Goal: Find specific page/section: Find specific page/section

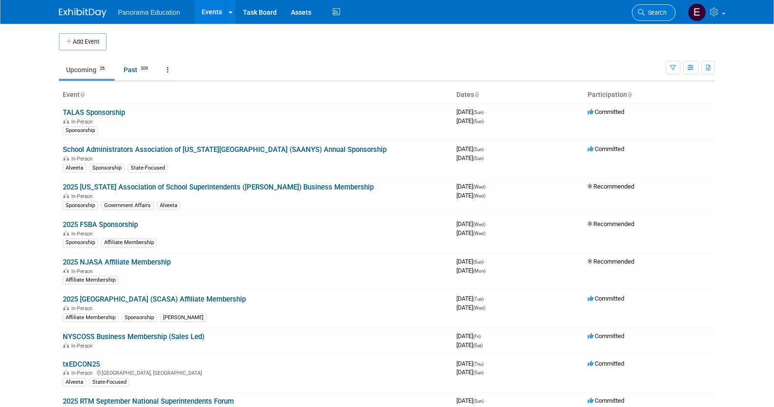
click at [654, 19] on link "Search" at bounding box center [654, 12] width 44 height 17
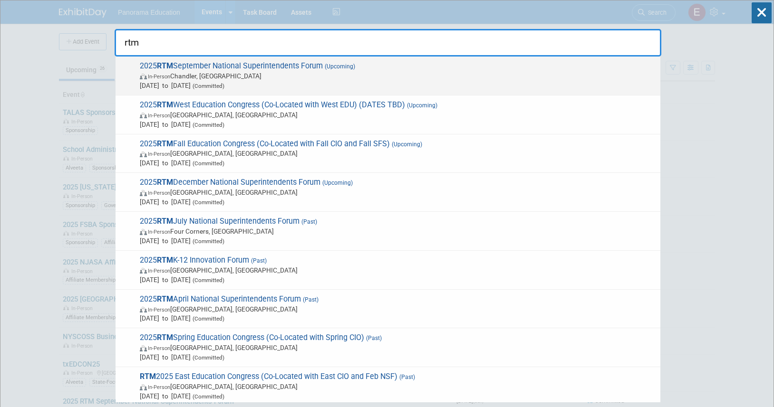
type input "rtm"
click at [349, 78] on span "In-Person [PERSON_NAME], [GEOGRAPHIC_DATA]" at bounding box center [398, 76] width 516 height 10
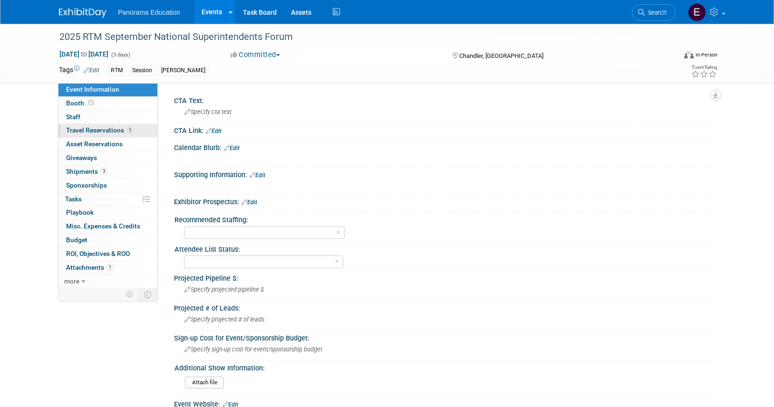
click at [119, 130] on span "Travel Reservations 1" at bounding box center [99, 130] width 67 height 8
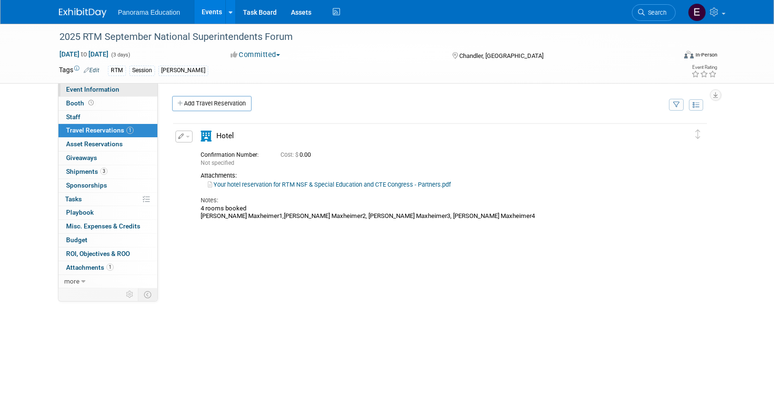
click at [83, 88] on span "Event Information" at bounding box center [92, 90] width 53 height 8
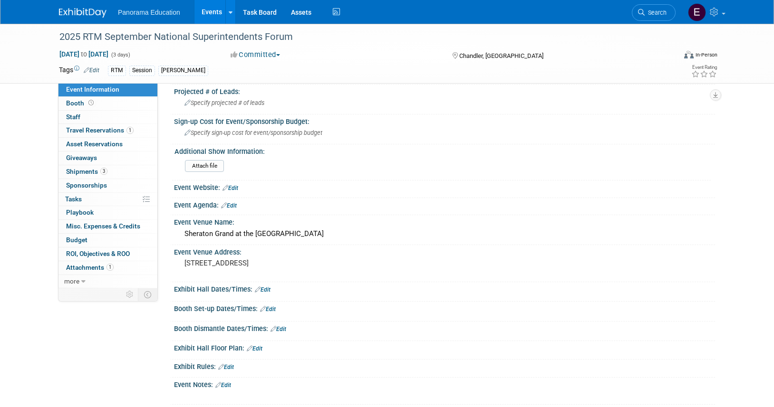
scroll to position [218, 0]
click at [226, 258] on pre "5594 W Wild Horse Pass Blvd, Chandler, AZ 85226" at bounding box center [286, 262] width 204 height 9
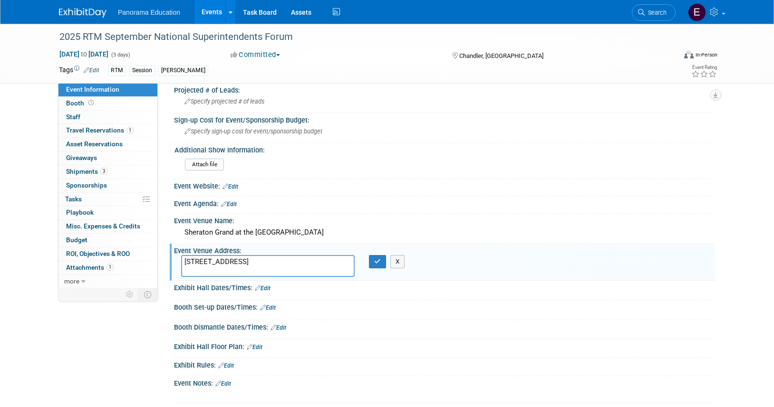
drag, startPoint x: 185, startPoint y: 261, endPoint x: 363, endPoint y: 262, distance: 177.7
click at [363, 262] on div "5594 W Wild Horse Pass Blvd, Chandler, AZ 85226 X" at bounding box center [286, 266] width 225 height 22
click at [292, 234] on div "Sheraton Grand at the Wild Horse Pass" at bounding box center [444, 232] width 527 height 15
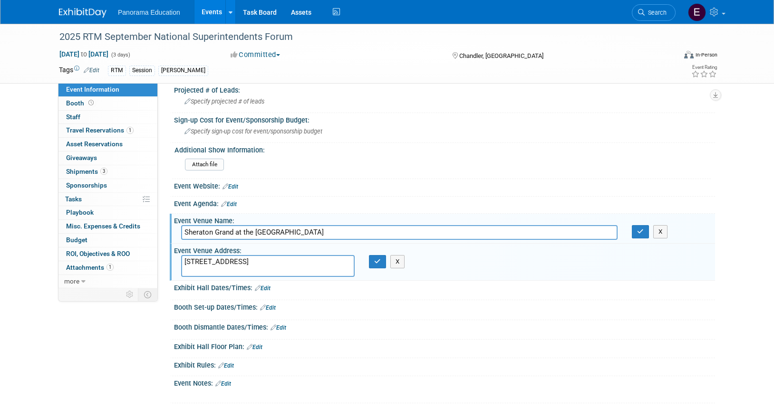
click at [292, 234] on input "Sheraton Grand at the Wild Horse Pass" at bounding box center [399, 232] width 436 height 15
drag, startPoint x: 637, startPoint y: 236, endPoint x: 487, endPoint y: 268, distance: 153.5
click at [637, 236] on button "button" at bounding box center [640, 231] width 17 height 13
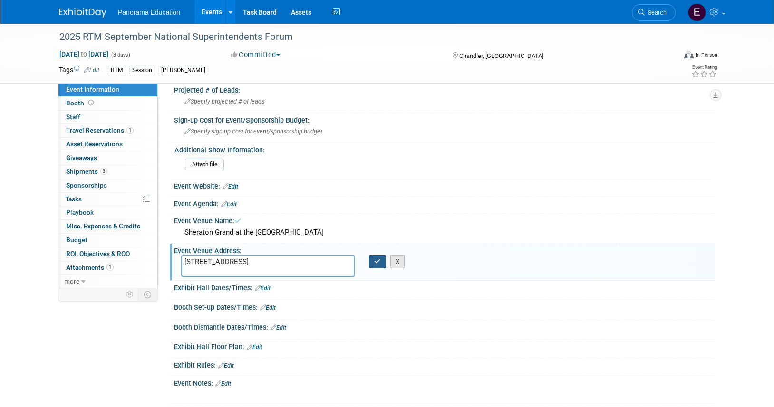
drag, startPoint x: 381, startPoint y: 263, endPoint x: 398, endPoint y: 261, distance: 16.8
click at [381, 263] on button "button" at bounding box center [377, 261] width 17 height 13
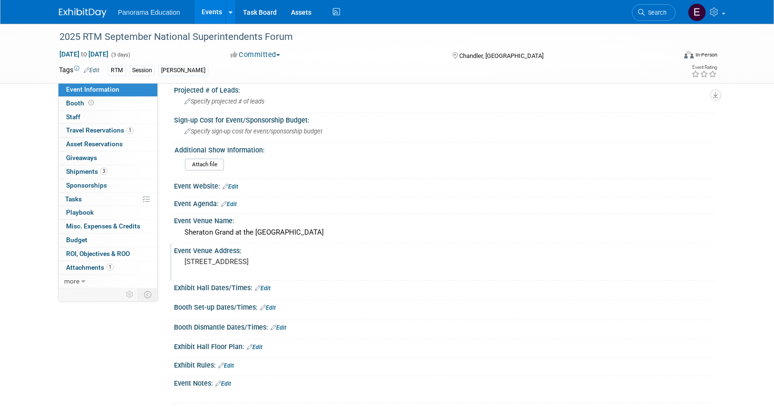
scroll to position [220, 0]
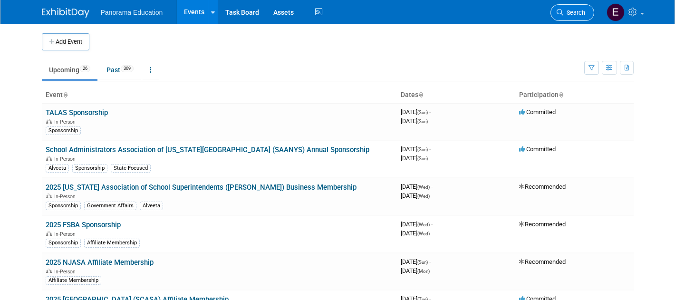
click at [561, 10] on icon at bounding box center [559, 12] width 7 height 7
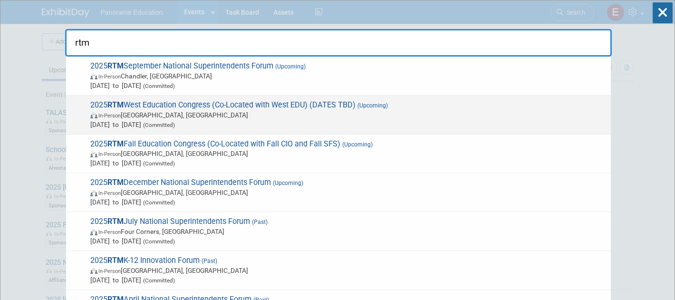
type input "rtm"
click at [175, 123] on span "(Committed)" at bounding box center [158, 125] width 34 height 7
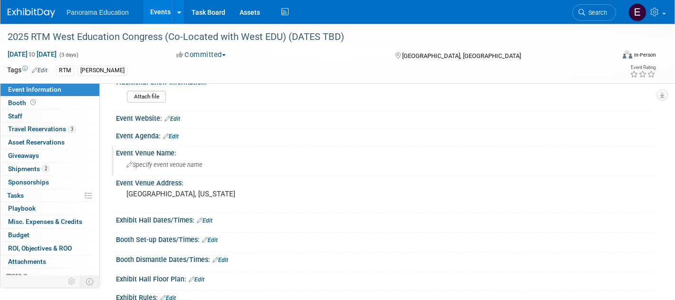
scroll to position [280, 0]
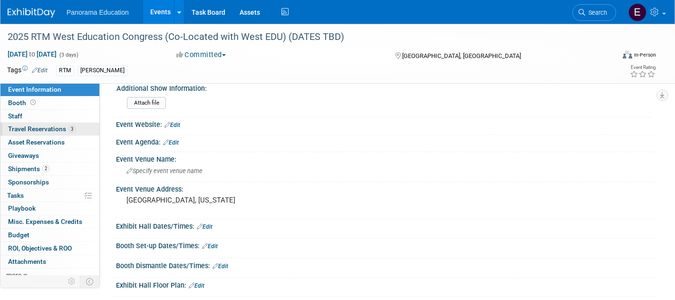
click at [70, 123] on link "3 Travel Reservations 3" at bounding box center [49, 129] width 99 height 13
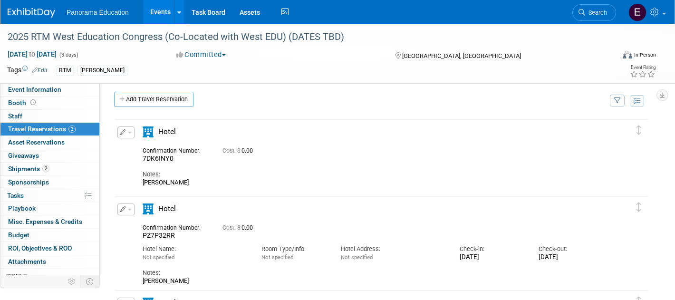
scroll to position [0, 0]
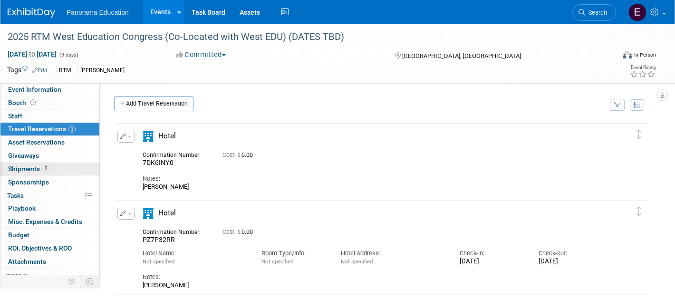
click at [48, 172] on span "Shipments 2" at bounding box center [28, 169] width 41 height 8
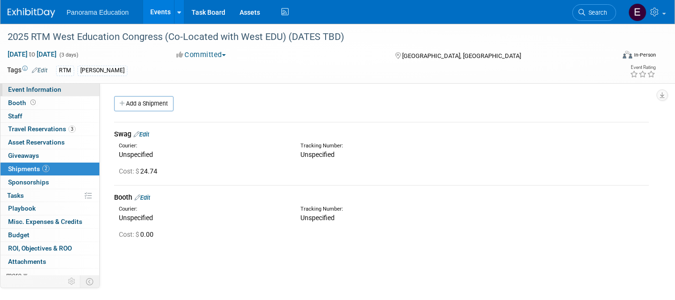
click at [32, 91] on span "Event Information" at bounding box center [34, 90] width 53 height 8
